Goal: Task Accomplishment & Management: Complete application form

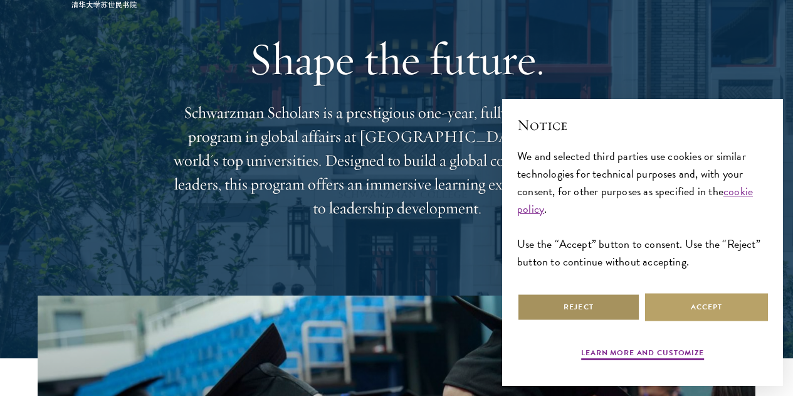
click at [549, 295] on button "Reject" at bounding box center [578, 307] width 123 height 28
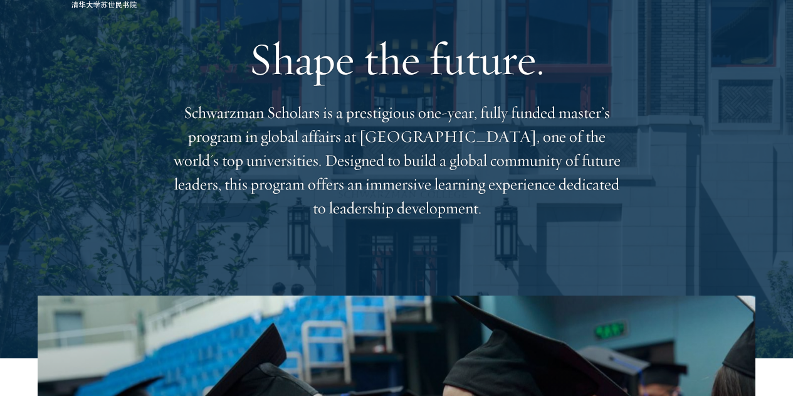
click at [366, 163] on p "Schwarzman Scholars is a prestigious one-year, fully funded master’s program in…" at bounding box center [397, 160] width 452 height 119
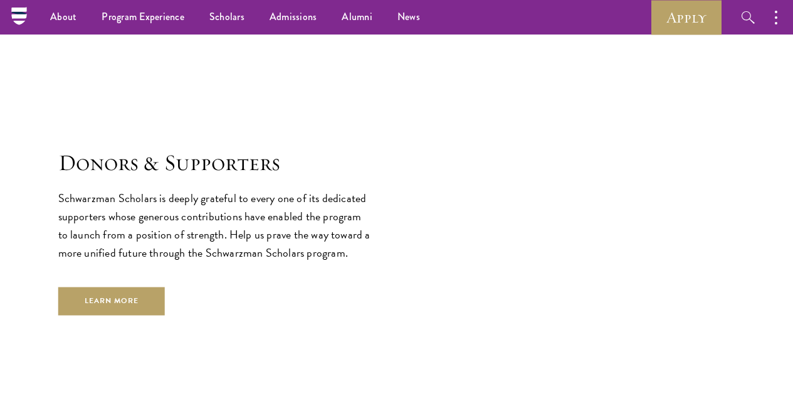
scroll to position [3180, 0]
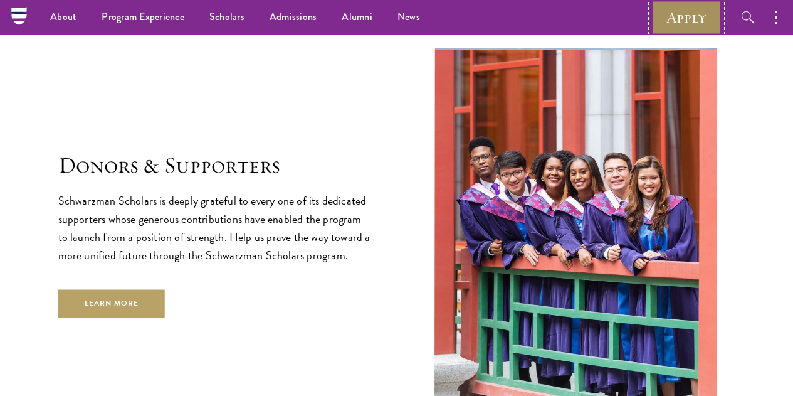
click at [680, 20] on link "Apply" at bounding box center [687, 17] width 70 height 34
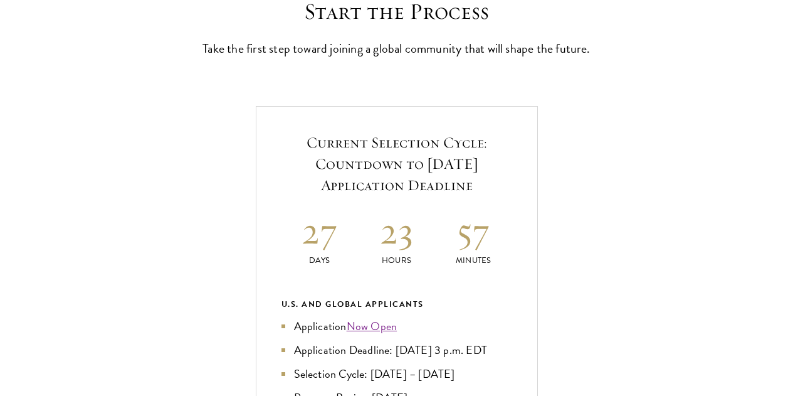
scroll to position [369, 0]
